Goal: Information Seeking & Learning: Check status

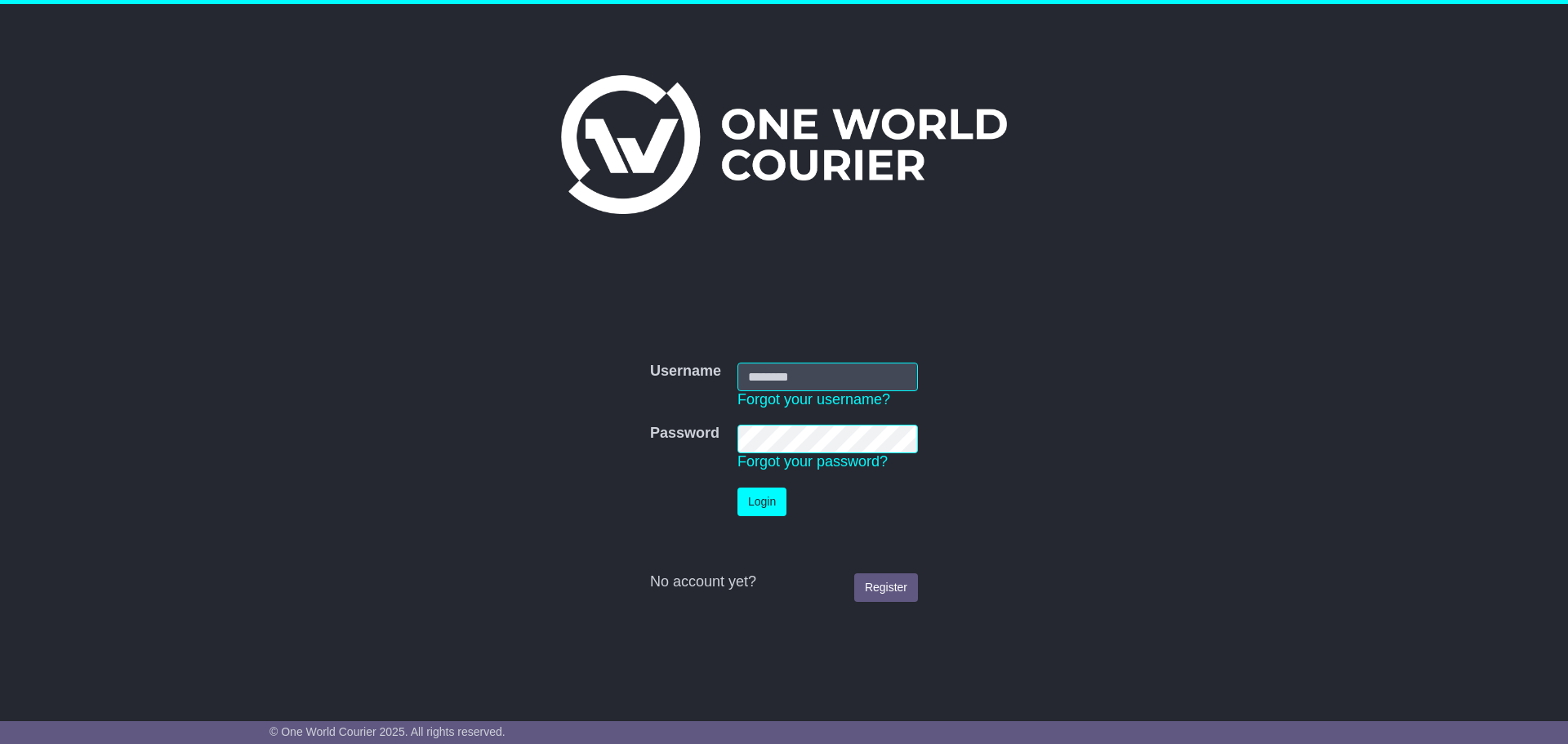
type input "**********"
click at [752, 502] on button "Login" at bounding box center [762, 502] width 49 height 28
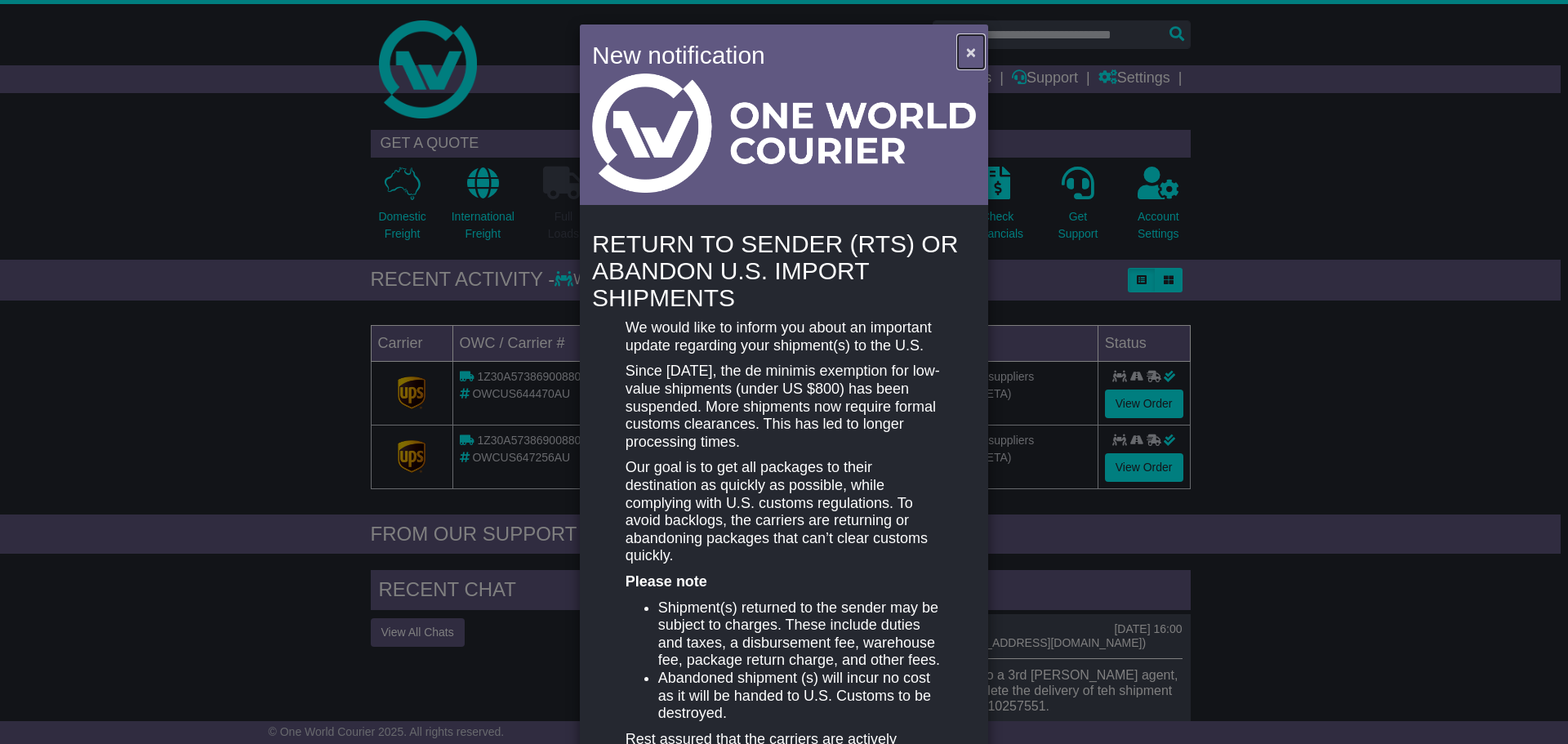
click at [970, 46] on span "×" at bounding box center [971, 52] width 9 height 19
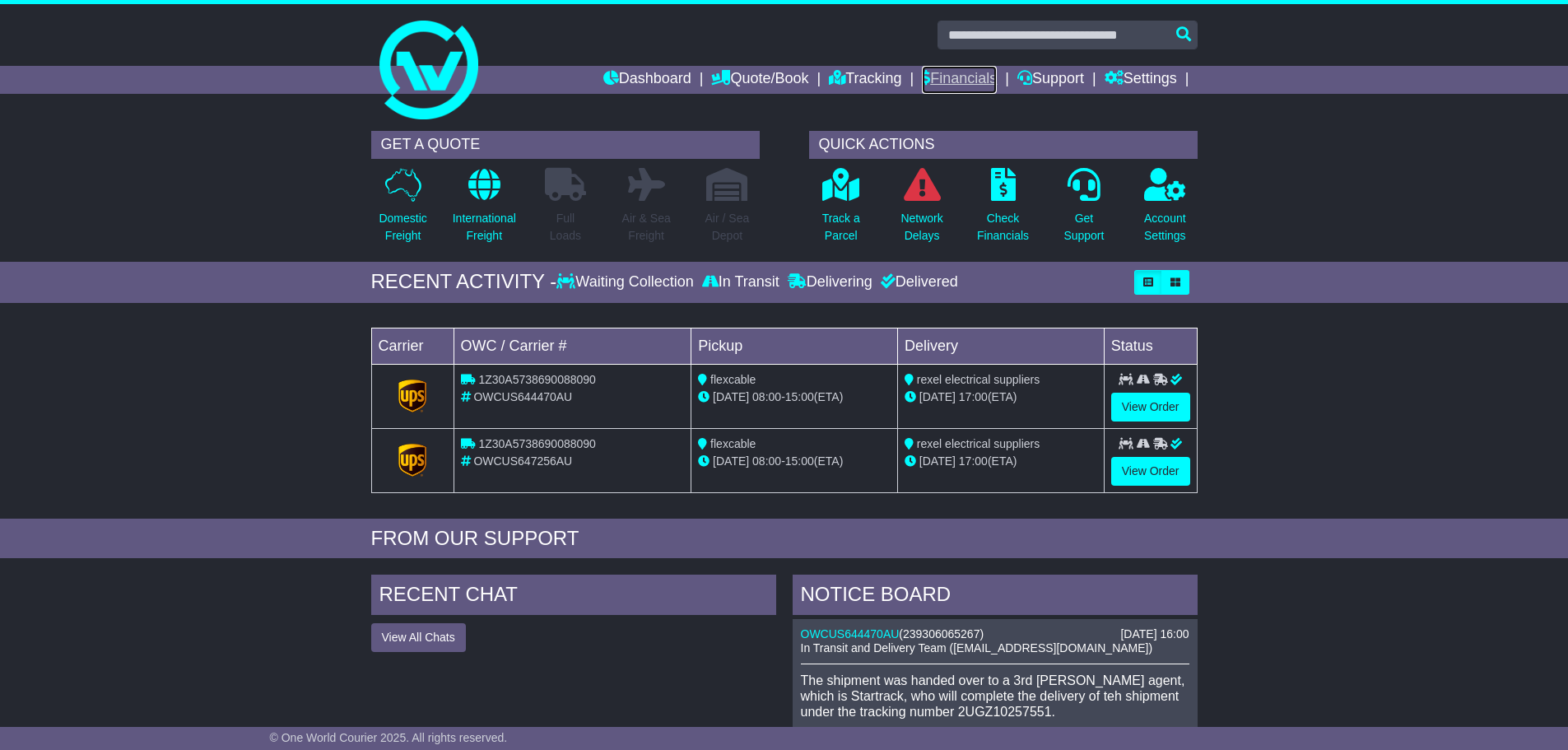
click at [941, 77] on link "Financials" at bounding box center [960, 79] width 75 height 28
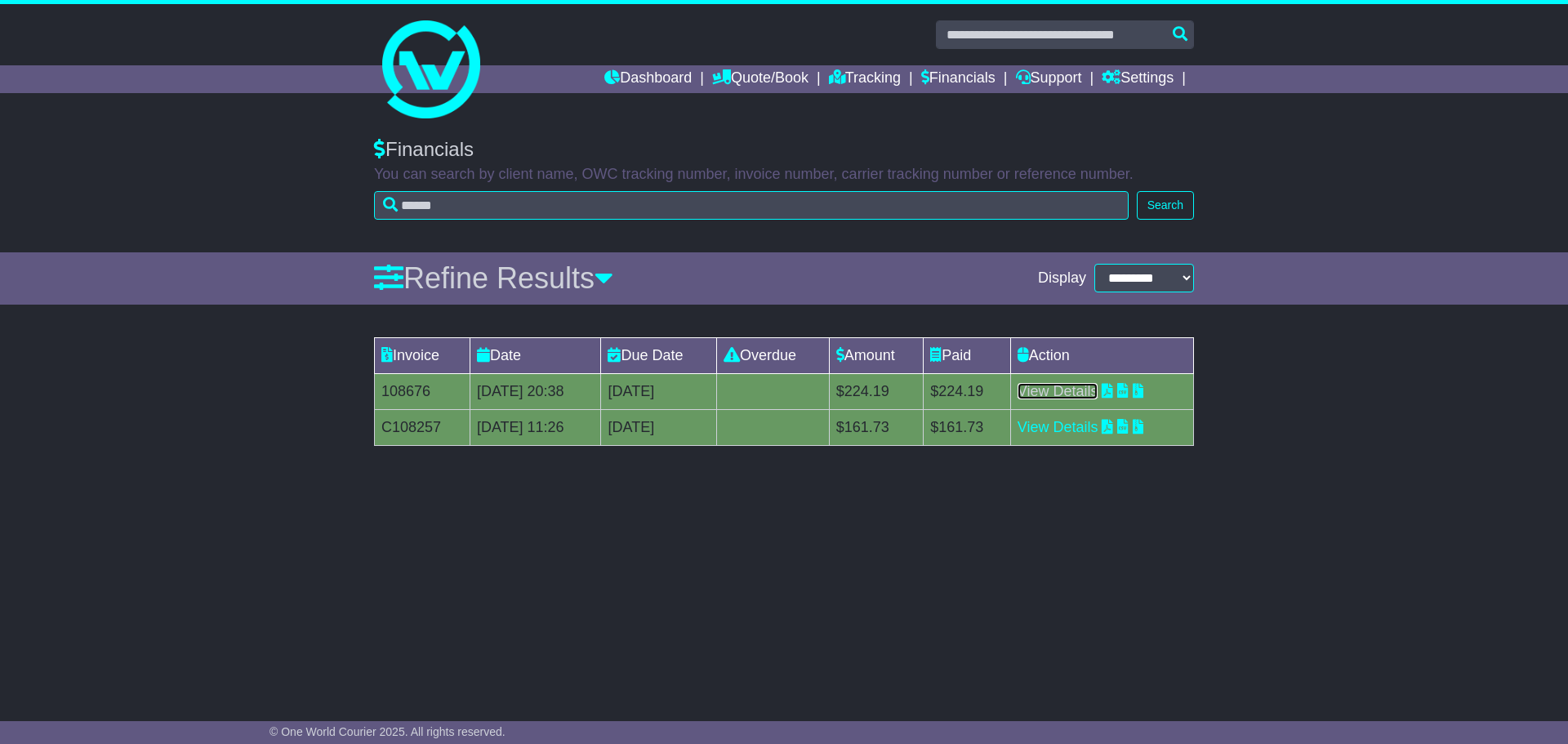
click at [1074, 391] on link "View Details" at bounding box center [1057, 391] width 81 height 16
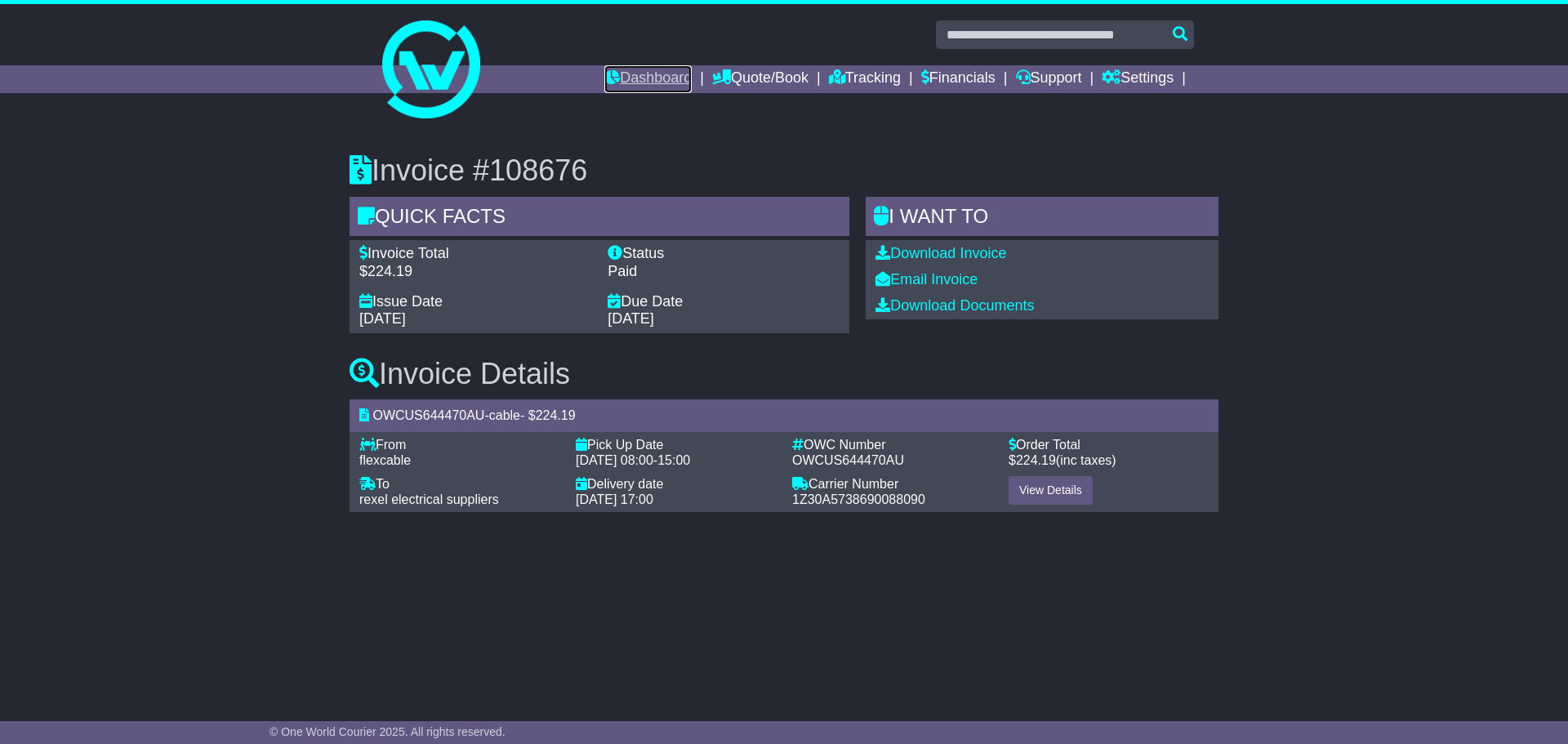
click at [618, 73] on link "Dashboard" at bounding box center [648, 79] width 87 height 28
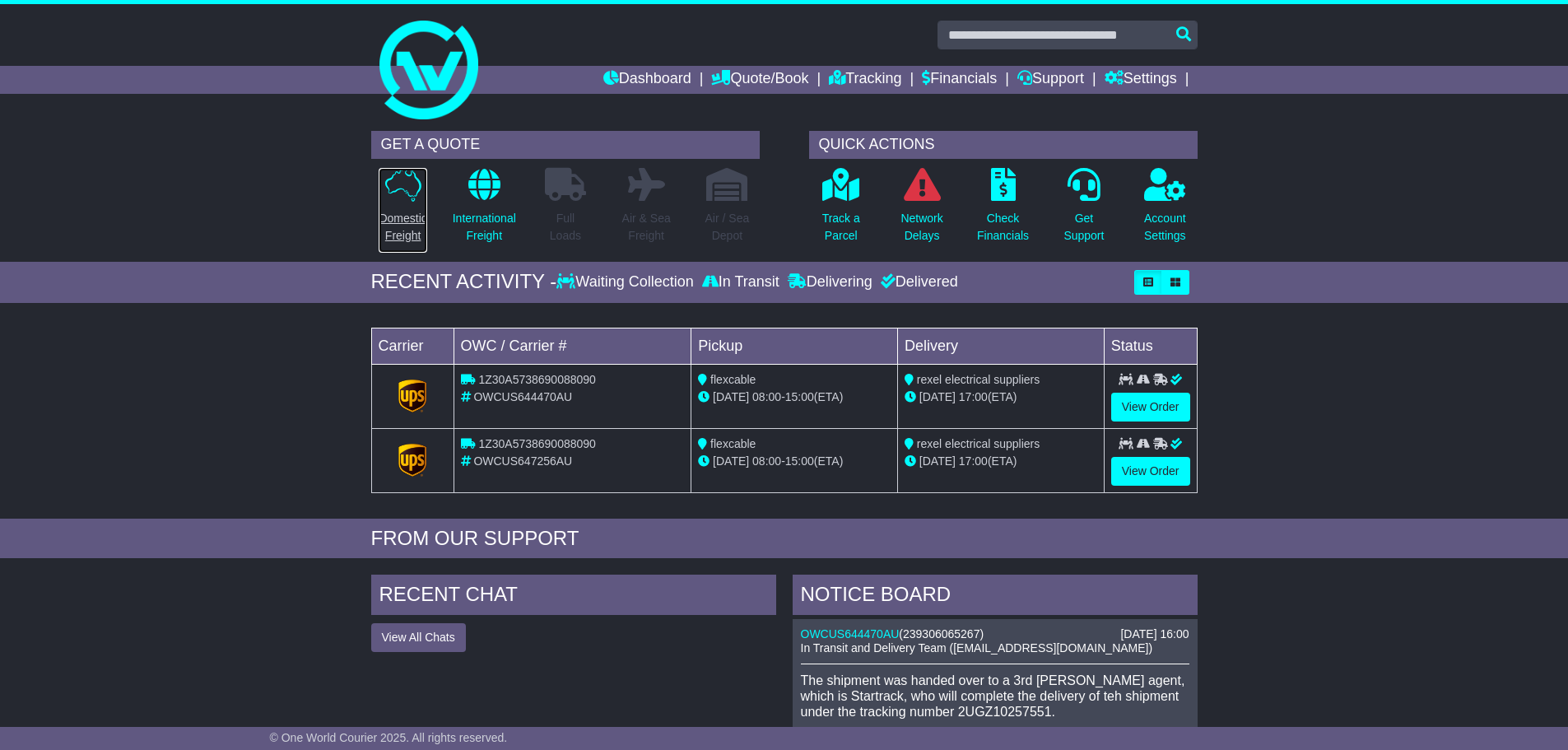
click at [410, 183] on icon at bounding box center [404, 185] width 36 height 33
